Goal: Browse casually: Explore the website without a specific task or goal

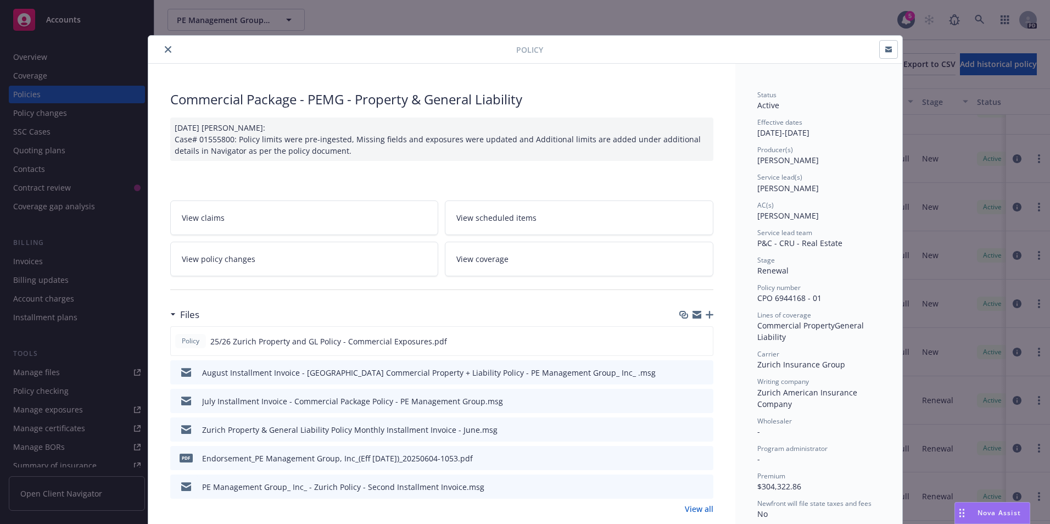
scroll to position [1263, 0]
